Goal: Information Seeking & Learning: Learn about a topic

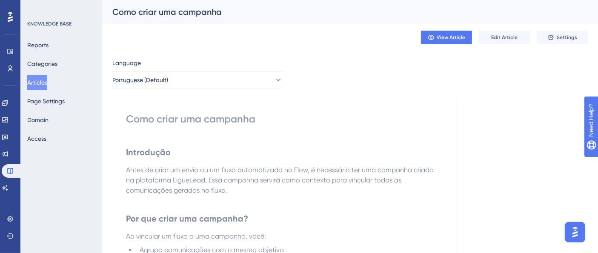
click at [36, 88] on button "Articles" at bounding box center [37, 82] width 20 height 15
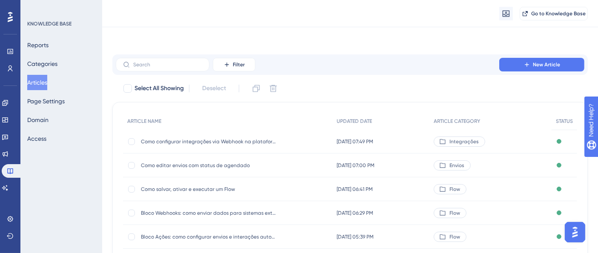
scroll to position [134, 0]
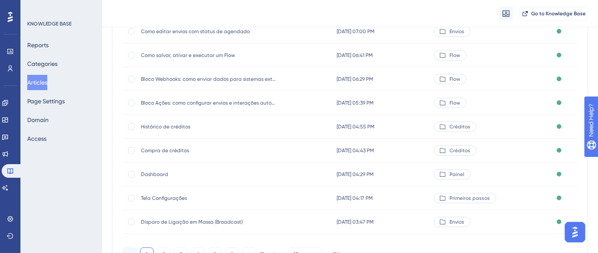
click at [215, 226] on div "Disparo de Ligação em Massa (Broadcast) Disparo de Ligação em Massa (Broadcast)" at bounding box center [209, 222] width 136 height 24
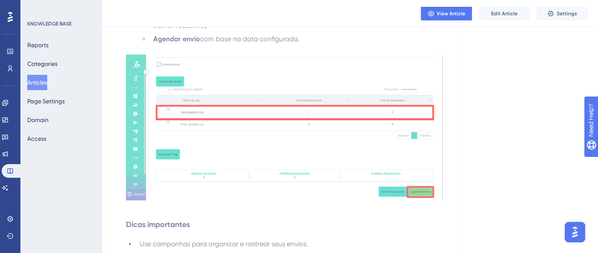
scroll to position [2415, 0]
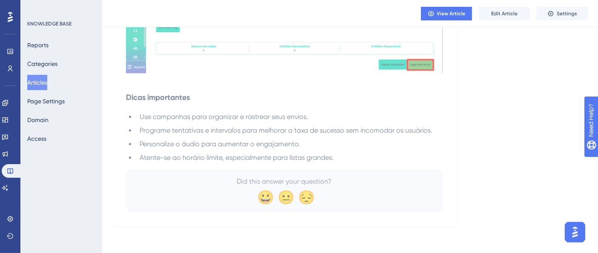
click at [45, 82] on button "Articles" at bounding box center [37, 82] width 20 height 15
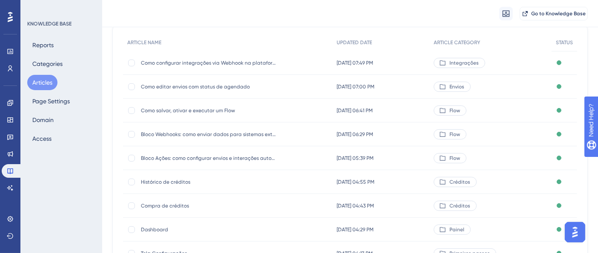
scroll to position [179, 0]
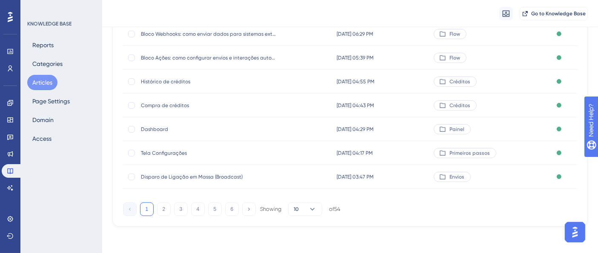
click at [266, 233] on div "Performance Users Engagement Widgets Feedback Product Updates Knowledge Base AI…" at bounding box center [350, 31] width 496 height 420
click at [172, 152] on span "Tela Configurações" at bounding box center [209, 153] width 136 height 7
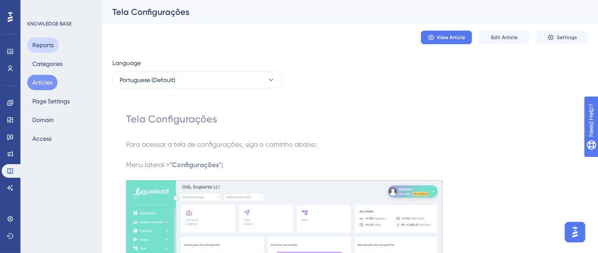
click at [46, 47] on button "Reports" at bounding box center [43, 44] width 32 height 15
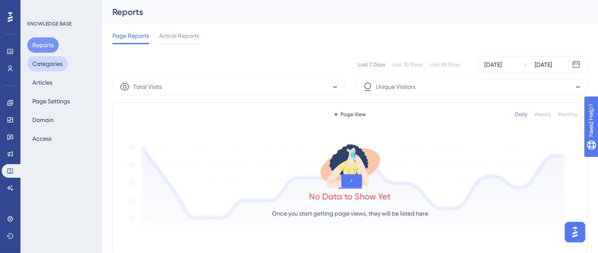
click at [46, 70] on button "Categories" at bounding box center [47, 63] width 40 height 15
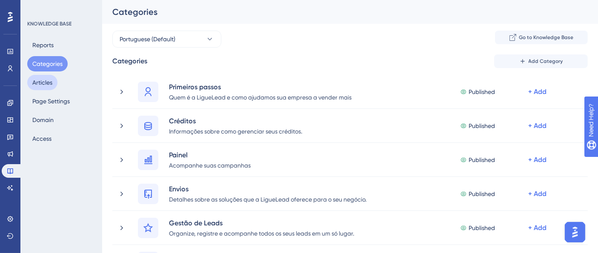
click at [44, 80] on button "Articles" at bounding box center [42, 82] width 30 height 15
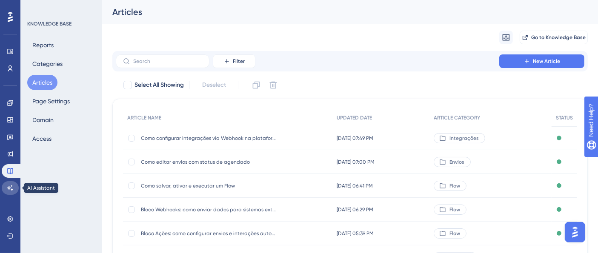
click at [11, 189] on icon at bounding box center [10, 188] width 7 height 7
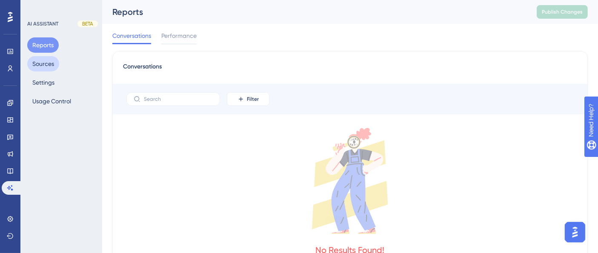
click at [43, 66] on button "Sources" at bounding box center [43, 63] width 32 height 15
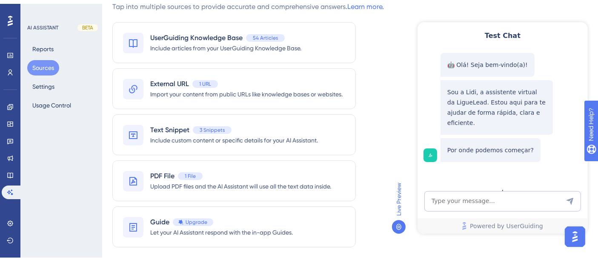
scroll to position [52, 0]
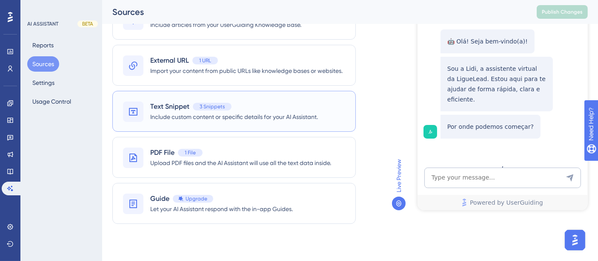
click at [185, 126] on div "Text Snippet 3 Snippets Include custom content or specific details for your AI …" at bounding box center [234, 111] width 244 height 41
